Goal: Task Accomplishment & Management: Manage account settings

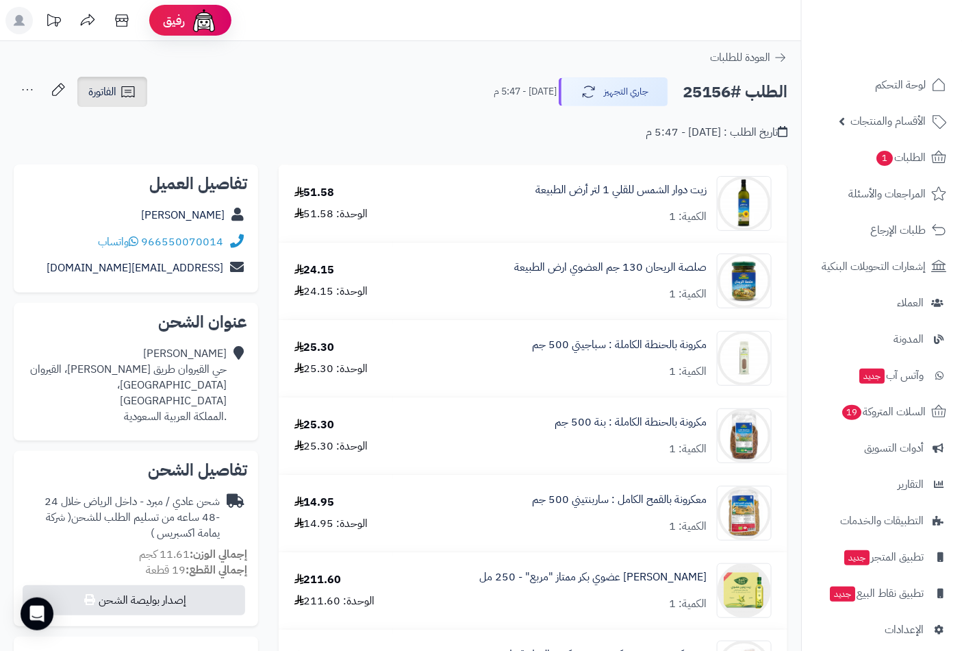
click at [101, 93] on span "الفاتورة" at bounding box center [102, 92] width 28 height 16
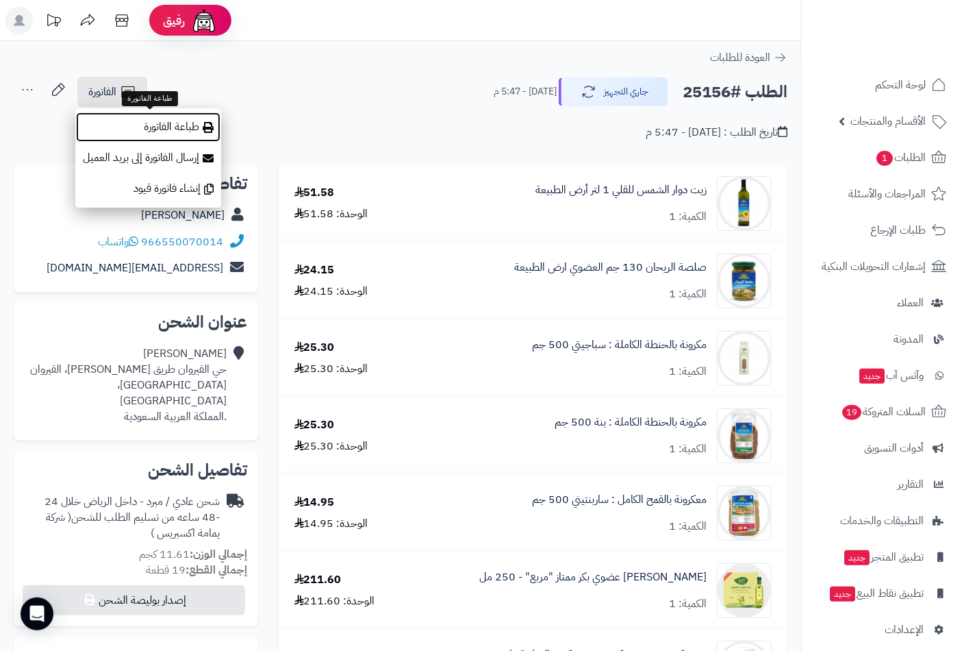
click at [149, 127] on link "طباعة الفاتورة" at bounding box center [148, 127] width 146 height 31
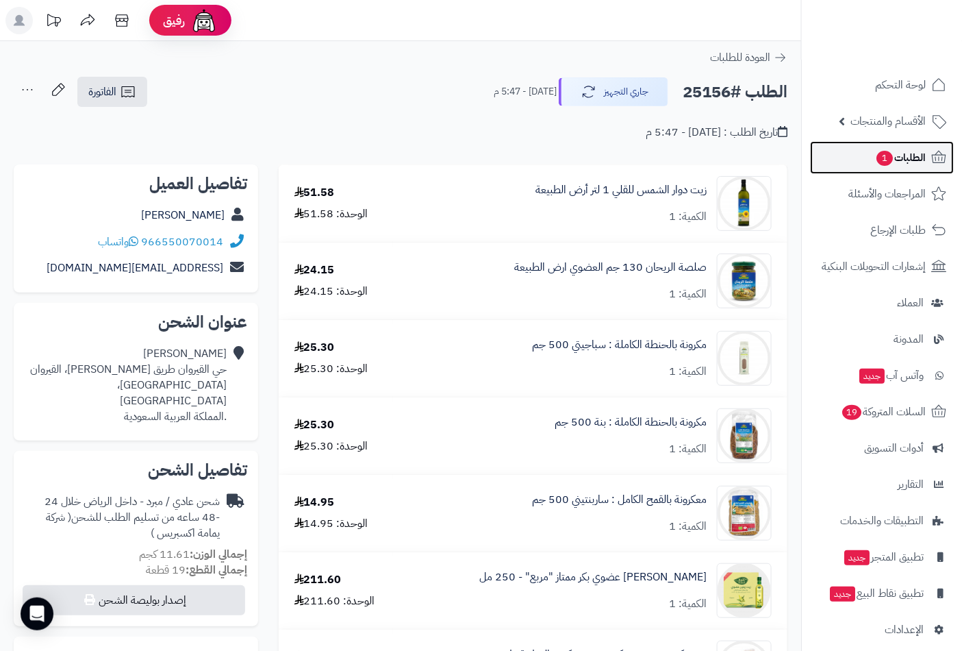
click at [907, 163] on span "الطلبات 1" at bounding box center [900, 157] width 51 height 19
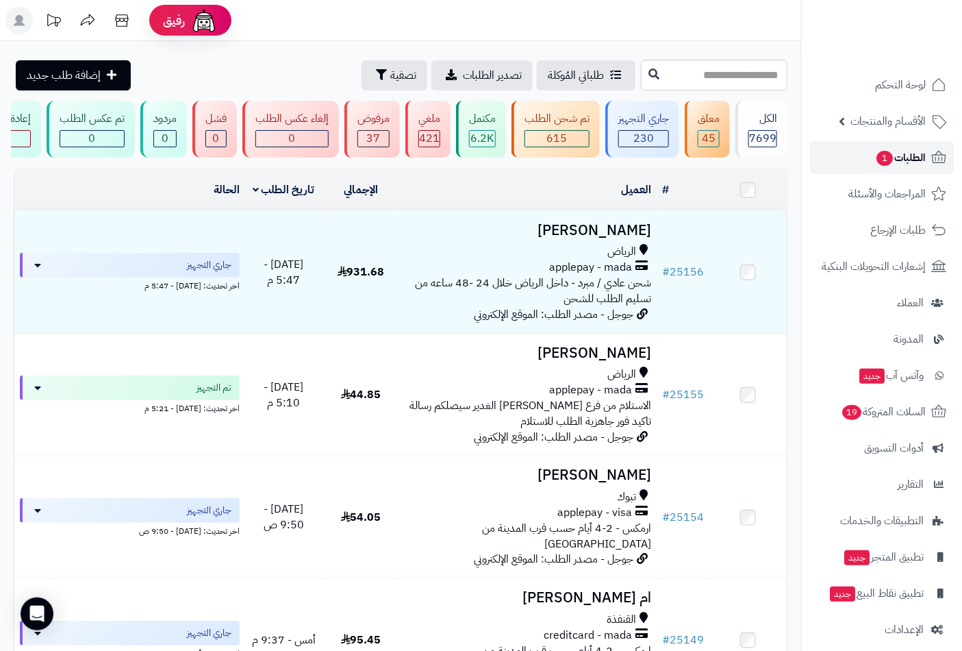
click at [910, 155] on span "الطلبات 1" at bounding box center [900, 157] width 51 height 19
click at [899, 155] on span "الطلبات 1" at bounding box center [900, 157] width 51 height 19
click at [911, 163] on span "الطلبات 1" at bounding box center [900, 157] width 51 height 19
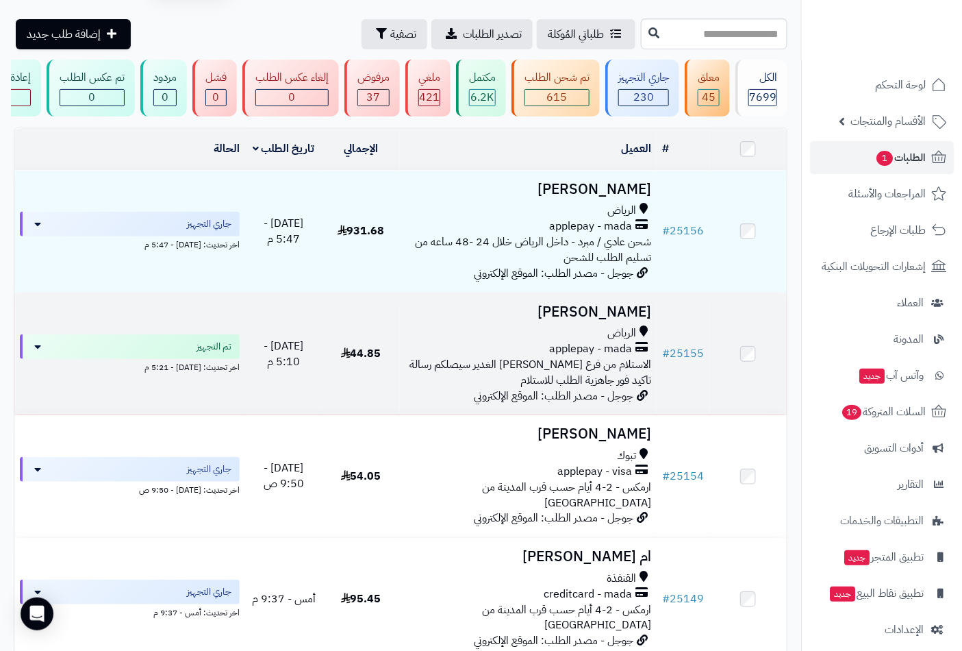
scroll to position [63, 0]
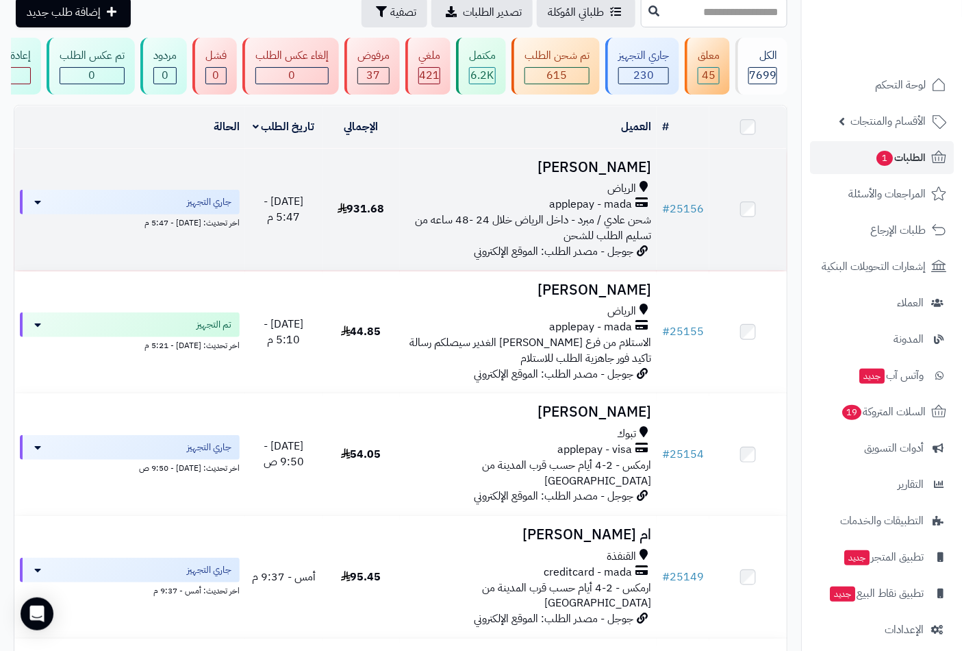
click at [612, 196] on span "الرياض" at bounding box center [622, 189] width 29 height 16
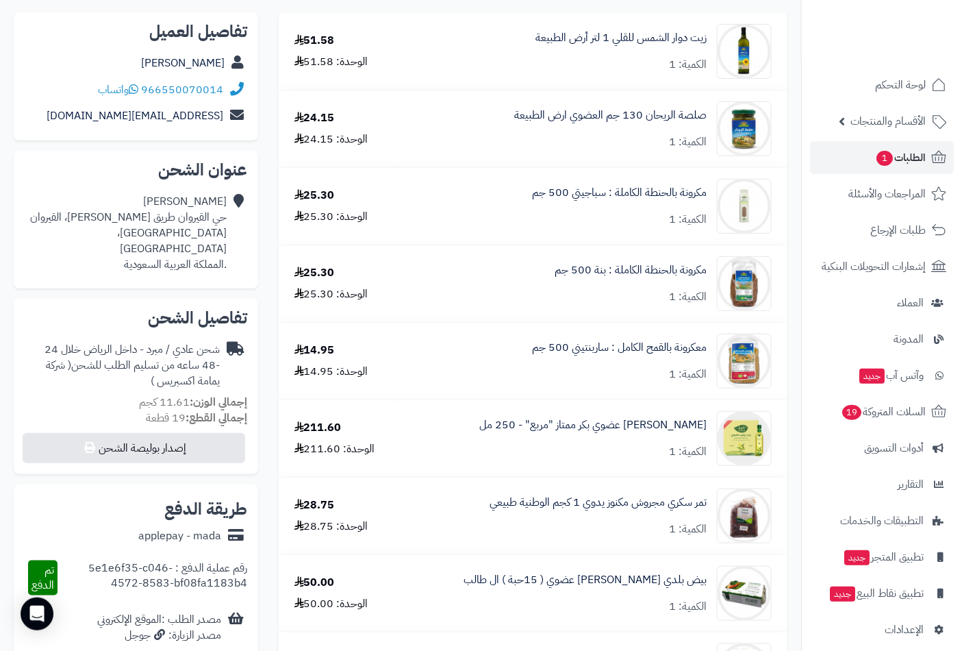
scroll to position [228, 0]
